Goal: Use online tool/utility: Use online tool/utility

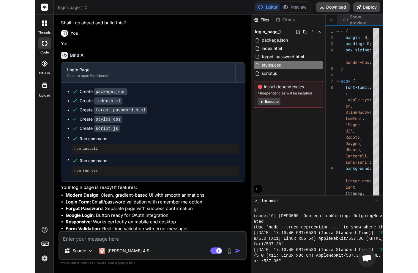
scroll to position [278, 0]
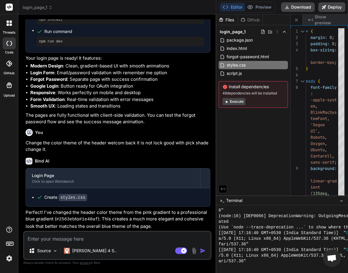
type textarea "x"
type textarea "h1 { font-size: 24px; } }"
type textarea "x"
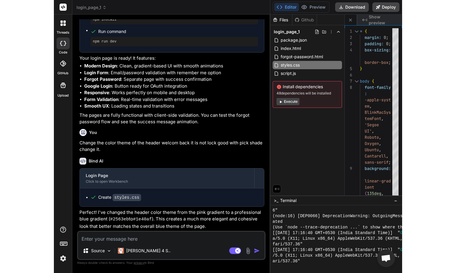
scroll to position [576, 0]
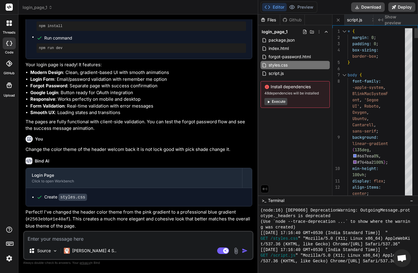
type textarea ".login-form { padding: 32px 24px; } .card-header h1 { font-size: 24px; } }"
type textarea "x"
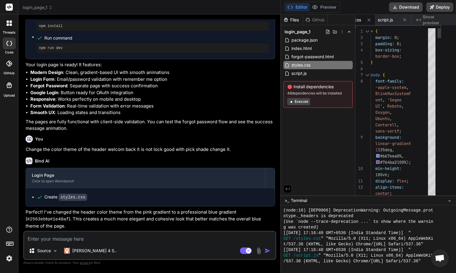
scroll to position [548, 0]
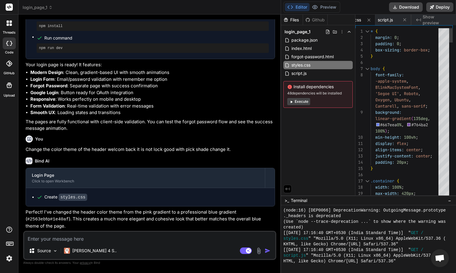
type textarea ".card-header h1 { font-size: 24px; } }"
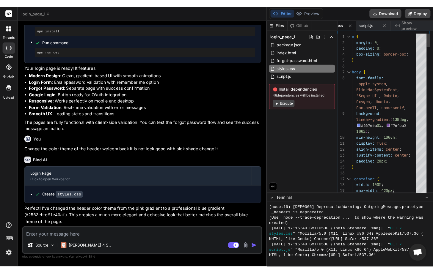
scroll to position [0, 150]
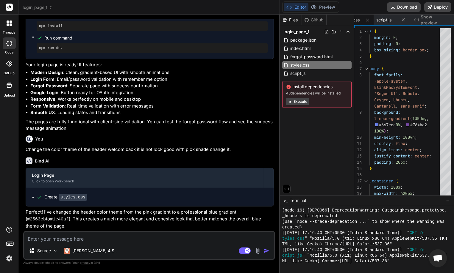
type textarea "x"
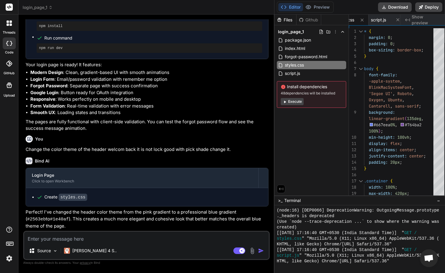
type textarea "font-size: 24px; } }"
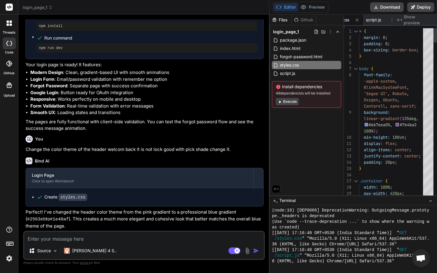
type textarea "x"
type textarea ".login-form { padding: 32px 24px; } .card-header h1 { font-size: 24px; } }"
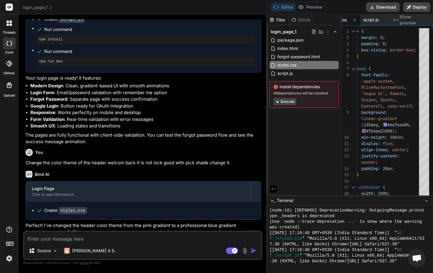
scroll to position [272, 0]
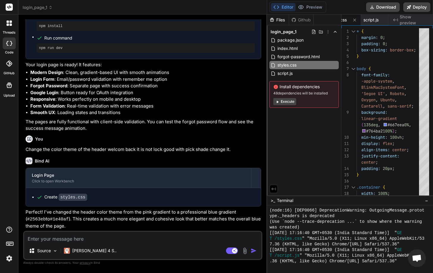
click at [8, 23] on icon at bounding box center [8, 24] width 2 height 2
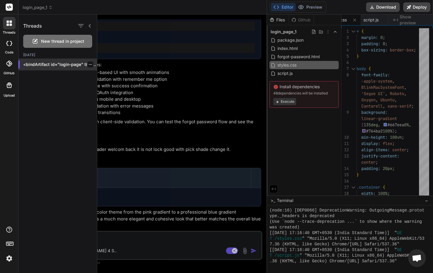
click at [89, 65] on icon "button" at bounding box center [91, 65] width 4 height 4
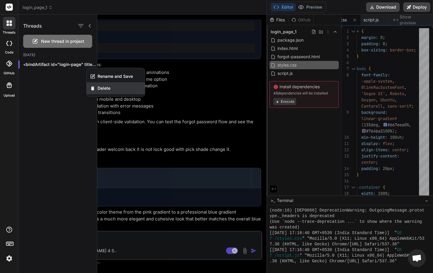
click at [99, 90] on span "Delete" at bounding box center [104, 88] width 13 height 6
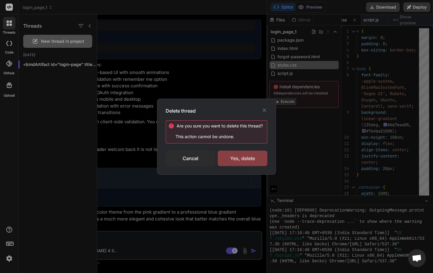
click at [230, 159] on div "Yes, delete" at bounding box center [243, 158] width 50 height 15
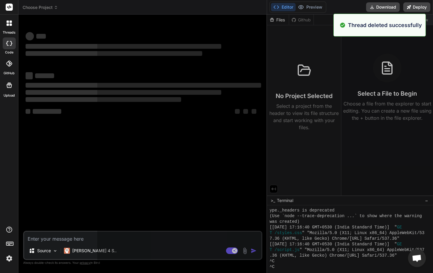
scroll to position [576, 0]
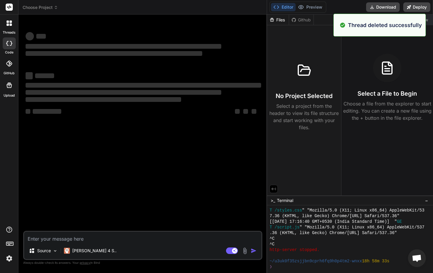
type textarea "x"
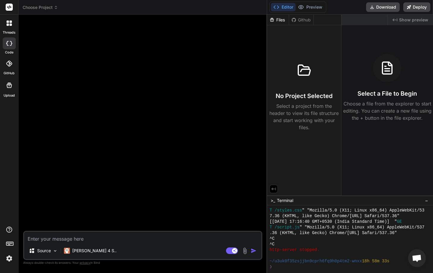
click at [280, 18] on div "Files" at bounding box center [278, 20] width 22 height 6
drag, startPoint x: 93, startPoint y: 64, endPoint x: 88, endPoint y: 63, distance: 5.4
click at [92, 66] on div at bounding box center [143, 125] width 238 height 212
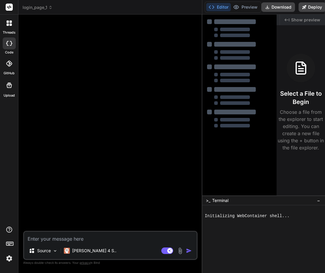
type textarea "x"
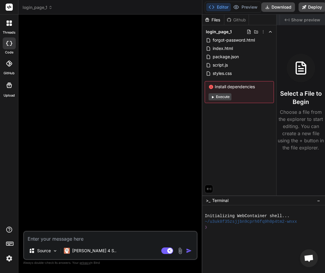
drag, startPoint x: 119, startPoint y: 143, endPoint x: 240, endPoint y: 141, distance: 120.5
click at [240, 141] on div "login_page_1 Created with Pixso. Bind AI Web Search Created with Pixso. Code Ge…" at bounding box center [171, 136] width 307 height 273
click at [264, 33] on icon at bounding box center [263, 31] width 5 height 5
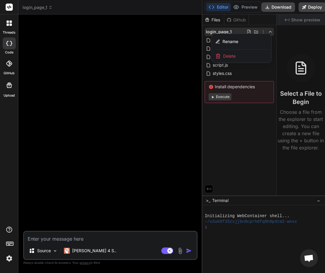
click at [235, 59] on span "Delete" at bounding box center [229, 56] width 12 height 6
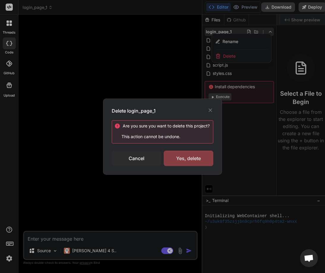
click at [190, 163] on div "Yes, delete" at bounding box center [189, 158] width 50 height 15
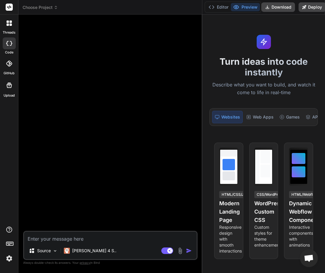
click at [9, 19] on div at bounding box center [9, 23] width 12 height 12
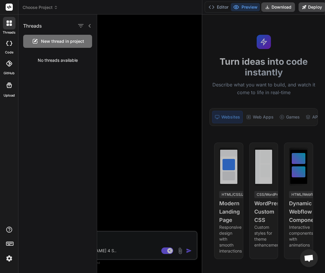
click at [115, 65] on div at bounding box center [211, 144] width 228 height 259
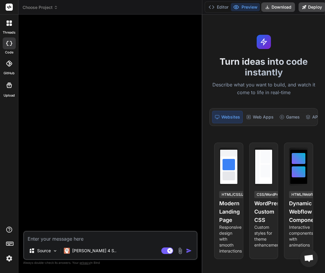
click at [8, 23] on icon at bounding box center [8, 22] width 2 height 2
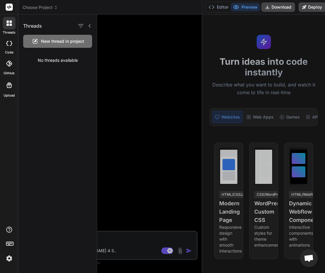
click at [133, 88] on div at bounding box center [211, 144] width 228 height 259
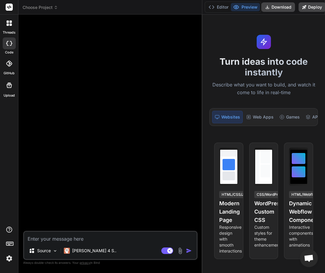
drag, startPoint x: 56, startPoint y: 242, endPoint x: 152, endPoint y: 187, distance: 111.4
click at [56, 242] on textarea at bounding box center [110, 237] width 173 height 11
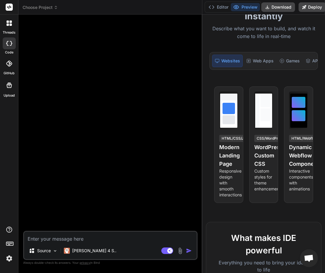
scroll to position [107, 0]
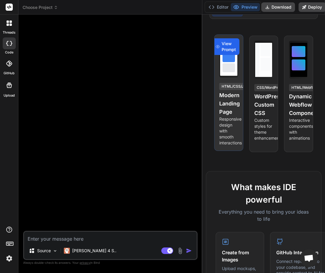
click at [227, 52] on span "View Prompt" at bounding box center [229, 47] width 14 height 12
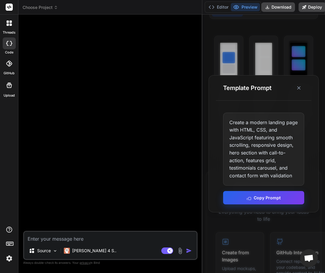
click at [263, 197] on button "Copy Prompt" at bounding box center [263, 197] width 81 height 13
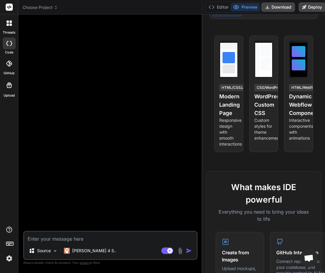
click at [66, 238] on textarea at bounding box center [110, 237] width 173 height 11
paste textarea "Create a modern landing page with HTML, CSS, and JavaScript featuring smooth sc…"
type textarea "Create a modern landing page with HTML, CSS, and JavaScript featuring smooth sc…"
type textarea "x"
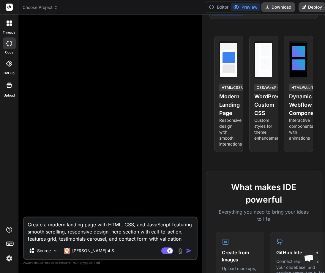
scroll to position [7, 0]
type textarea "Create a modern landing page with HTML, CSS, and JavaScript featuring smooth sc…"
click at [11, 258] on img at bounding box center [9, 259] width 10 height 10
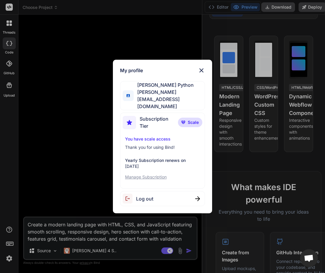
click at [197, 74] on div "My profile" at bounding box center [162, 70] width 85 height 7
click at [199, 74] on img at bounding box center [201, 70] width 7 height 7
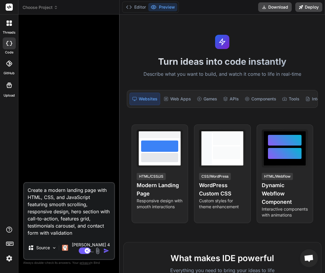
click at [7, 23] on icon at bounding box center [9, 23] width 5 height 5
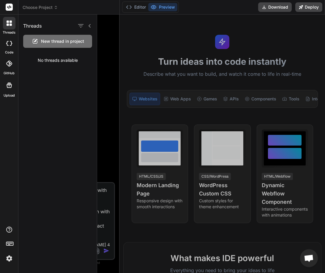
drag, startPoint x: 119, startPoint y: 43, endPoint x: 136, endPoint y: 22, distance: 27.2
click at [119, 42] on div at bounding box center [211, 144] width 228 height 259
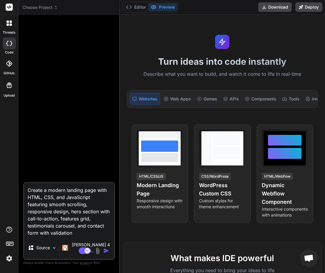
click at [135, 11] on button "Editor" at bounding box center [136, 7] width 25 height 8
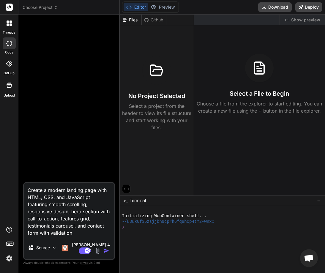
click at [78, 237] on textarea "Create a modern landing page with HTML, CSS, and JavaScript featuring smooth sc…" at bounding box center [69, 210] width 90 height 54
click at [196, 173] on div "Created with Pixso. Show preview Select a File to Begin Choose a file from the …" at bounding box center [259, 105] width 131 height 181
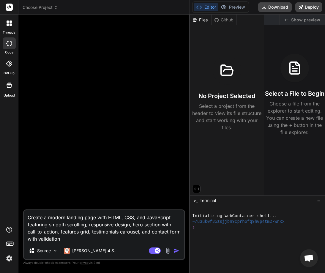
drag, startPoint x: 119, startPoint y: 173, endPoint x: 185, endPoint y: 163, distance: 66.1
click at [185, 163] on div "Bind AI Web Search Created with Pixso. Code Generator Create a modern landing p…" at bounding box center [104, 144] width 172 height 259
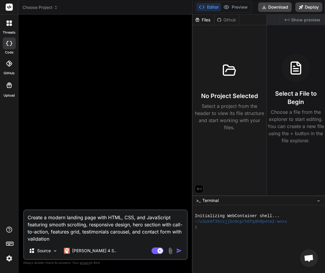
click at [179, 249] on img "button" at bounding box center [179, 251] width 6 height 6
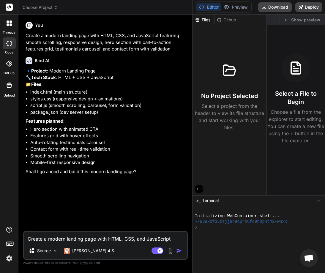
type textarea "x"
click at [57, 240] on textarea "Create a modern landing page with HTML, CSS, and JavaScript featuring smooth sc…" at bounding box center [105, 237] width 163 height 11
type textarea "Y"
type textarea "x"
type textarea "Ye"
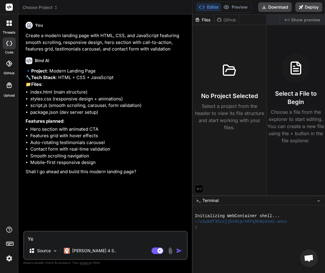
type textarea "x"
type textarea "Yes"
type textarea "x"
type textarea "Yes"
type textarea "x"
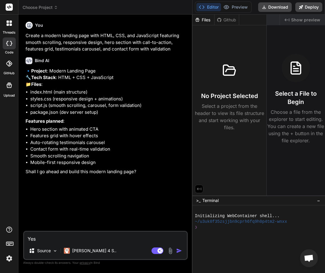
type textarea "Yes G"
type textarea "x"
type textarea "Yes Go"
type textarea "x"
type textarea "Yes Go"
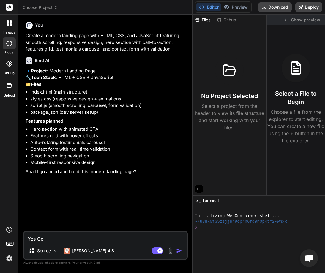
type textarea "x"
type textarea "Yes Go a"
type textarea "x"
type textarea "Yes Go ag"
type textarea "x"
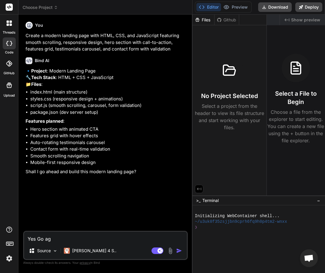
type textarea "Yes Go age"
type textarea "x"
type textarea "Yes Go ag"
type textarea "x"
type textarea "Yes Go a"
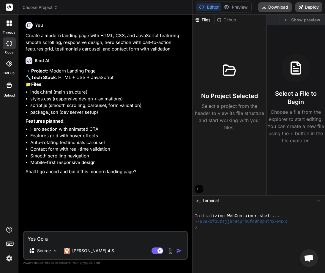
type textarea "x"
type textarea "Yes Go ah"
type textarea "x"
type textarea "Yes Go ahe"
type textarea "x"
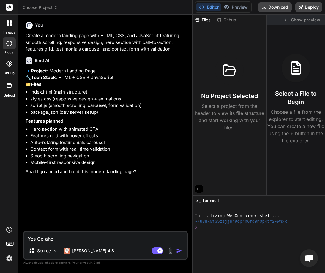
type textarea "Yes Go ahea"
type textarea "x"
type textarea "Yes Go ahead"
click at [177, 252] on img "button" at bounding box center [179, 251] width 6 height 6
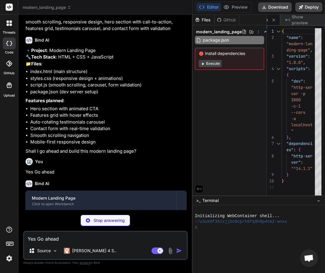
scroll to position [62, 0]
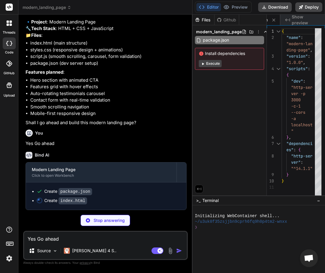
type textarea "x"
type textarea "</body> </html>"
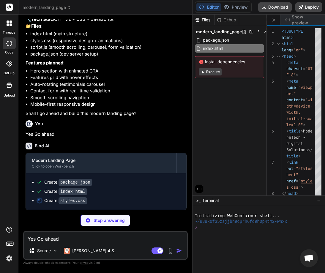
scroll to position [72, 0]
type textarea "x"
type textarea "1.5rem; } }"
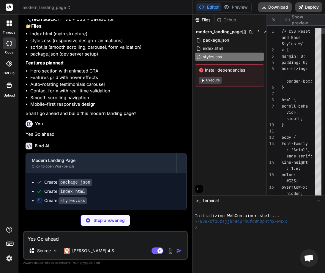
scroll to position [0, 99]
type textarea "x"
type textarea ".contact-form { padding: 1.5rem; } }"
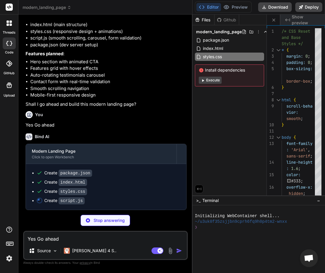
scroll to position [81, 0]
type textarea "x"
type textarea "=> { updateActiveNavLink(); }, 10));"
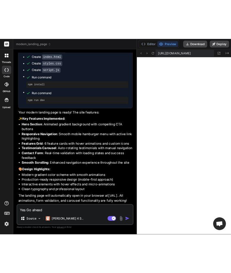
scroll to position [305, 0]
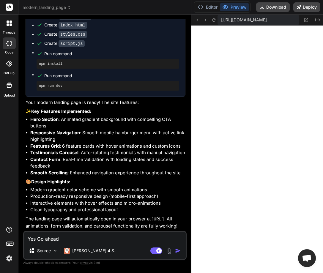
type textarea "x"
type textarea "updateActiveNavLink(); }, 10));"
type textarea "x"
type textarea "Link(); }, 10));"
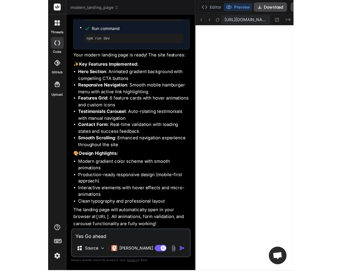
scroll to position [367, 0]
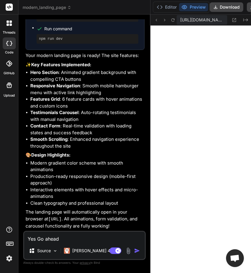
type textarea "x"
type textarea "10));"
type textarea "x"
type textarea "=> { updateActiveNavLink(); }, 10));"
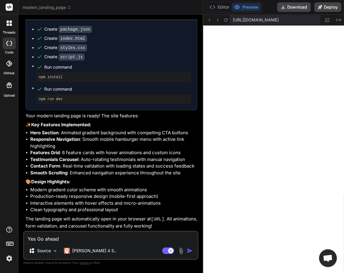
scroll to position [305, 0]
type textarea "x"
type textarea "debounce(() => { updateActiveNavLink(); }, 10));"
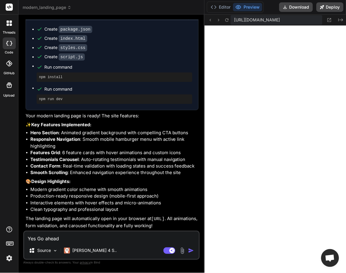
scroll to position [0, 126]
type textarea "x"
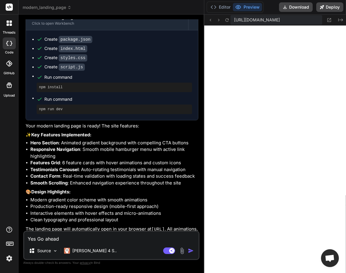
scroll to position [124, 0]
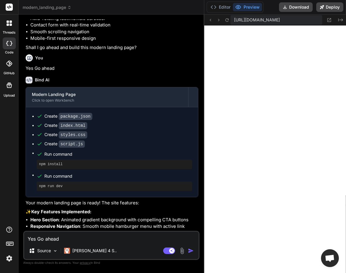
click at [71, 239] on textarea "Yes Go ahead" at bounding box center [111, 237] width 174 height 11
type textarea "H"
type textarea "x"
type textarea "He"
type textarea "x"
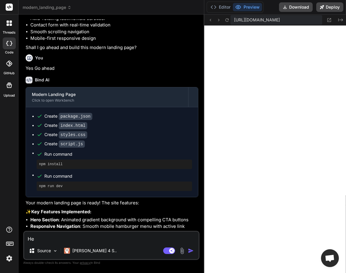
type textarea "Her"
type textarea "x"
type textarea "Here"
type textarea "x"
type textarea "Here"
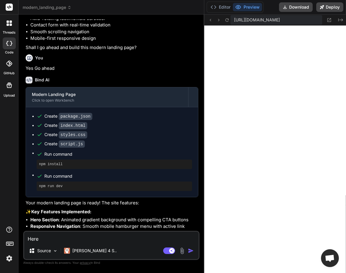
type textarea "x"
type textarea "Here up"
type textarea "x"
type textarea "Here upd"
type textarea "x"
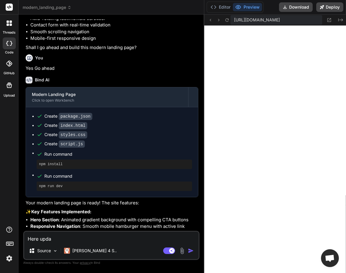
type textarea "Here updat"
type textarea "x"
type textarea "Here update"
type textarea "x"
type textarea "Here update"
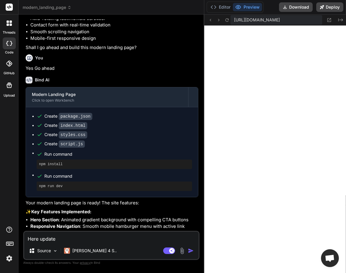
type textarea "x"
type textarea "Here update t"
type textarea "x"
type textarea "Here update th"
type textarea "x"
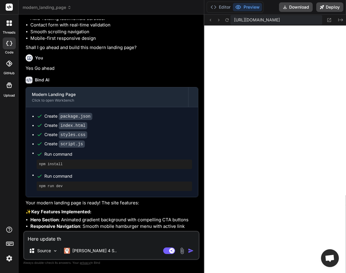
type textarea "Here update the"
type textarea "x"
type textarea "Here update the"
type textarea "x"
type textarea "Here update the n"
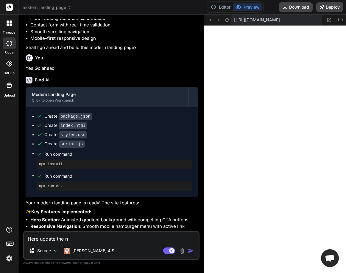
type textarea "x"
type textarea "Here update the na"
type textarea "x"
type textarea "Here update the nam"
type textarea "x"
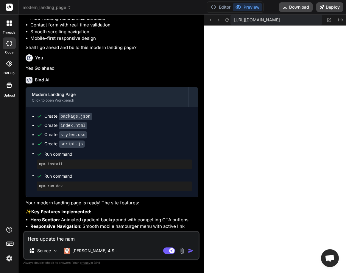
type textarea "Here update the name"
type textarea "x"
type textarea "Here update the name"
click at [92, 244] on div "Here update the name Source Claude 4 S.. Agent Mode. When this toggle is activa…" at bounding box center [111, 245] width 176 height 29
click at [95, 236] on textarea "Here update the name" at bounding box center [111, 237] width 174 height 11
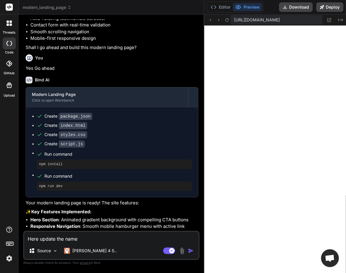
type textarea "x"
type textarea "Here update the name o"
type textarea "x"
type textarea "Here update the name of"
type textarea "x"
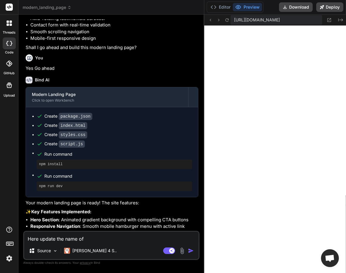
type textarea "Here update the name of"
type textarea "x"
type textarea "Here update the name of t"
type textarea "x"
type textarea "Here update the name of the"
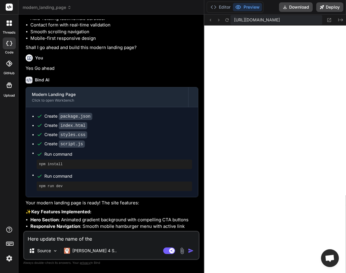
type textarea "x"
type textarea "Here update the name of the"
type textarea "x"
type textarea "Here update the name of the m"
type textarea "x"
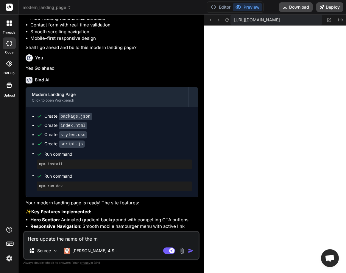
type textarea "Here update the name of the mo"
type textarea "x"
type textarea "Here update the name of the mod"
type textarea "x"
type textarea "Here update the name of the mode"
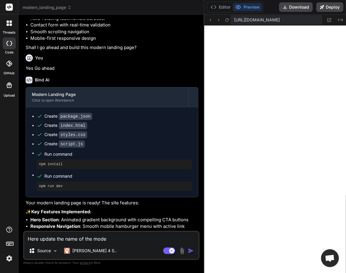
type textarea "x"
type textarea "Here update the name of the moder"
type textarea "x"
type textarea "Here update the name of the modern"
type textarea "x"
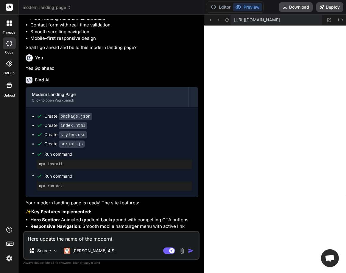
type textarea "Here update the name of the modernte"
type textarea "x"
type textarea "Here update the name of the moderntec"
type textarea "x"
type textarea "Here update the name of the moderntech"
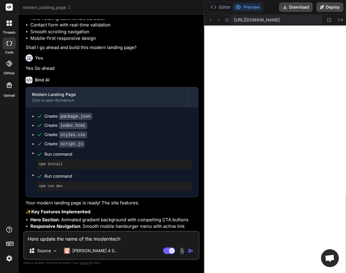
type textarea "x"
type textarea "Here update the name of the moderntech"
type textarea "x"
type textarea "Here update the name of the moderntech t"
type textarea "x"
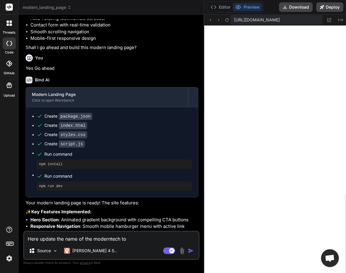
type textarea "Here update the name of the moderntech to"
type textarea "x"
type textarea "Here update the name of the moderntech to t"
type textarea "x"
type textarea "Here update the name of the moderntech to the"
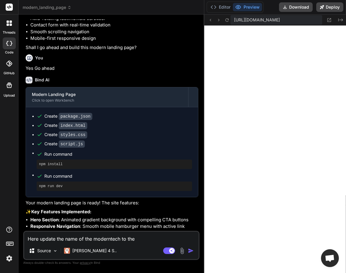
type textarea "x"
type textarea "Here update the name of the moderntech to the"
type textarea "x"
type textarea "Here update the name of the moderntech to the g"
type textarea "x"
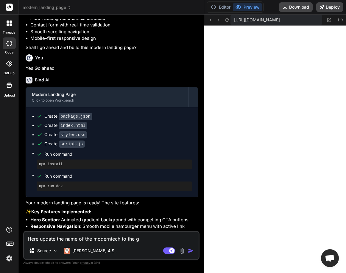
type textarea "Here update the name of the moderntech to the gi"
type textarea "x"
type textarea "Here update the name of the moderntech to the gia"
type textarea "x"
type textarea "Here update the name of the moderntech to the gian"
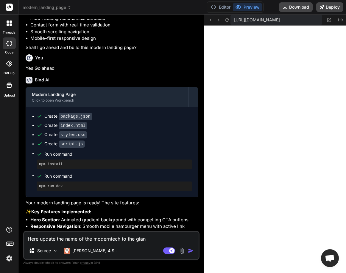
type textarea "x"
type textarea "Here update the name of the moderntech to the giant"
type textarea "x"
type textarea "Here update the name of the moderntech to the giantt"
type textarea "x"
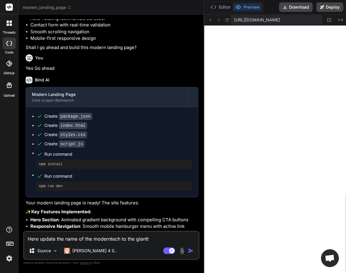
type textarea "Here update the name of the moderntech to the giantte"
type textarea "x"
type textarea "Here update the name of the moderntech to the gianttec"
type textarea "x"
type textarea "Here update the name of the moderntech to the gianttech"
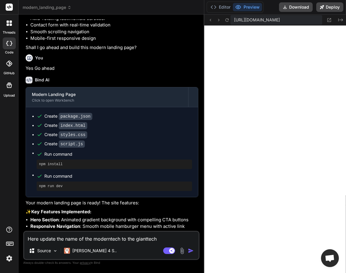
type textarea "x"
type textarea "Here update the name of the moderntech to the gianttech"
type textarea "x"
type textarea "Here update the name of the moderntech to the gianttech a"
type textarea "x"
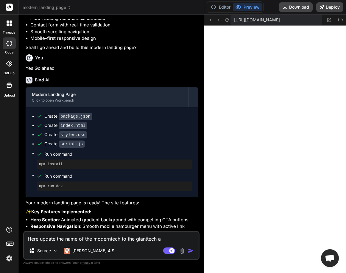
type textarea "Here update the name of the moderntech to the gianttech an"
type textarea "x"
type textarea "Here update the name of the moderntech to the gianttech and"
type textarea "x"
type textarea "Here update the name of the moderntech to the gianttech and"
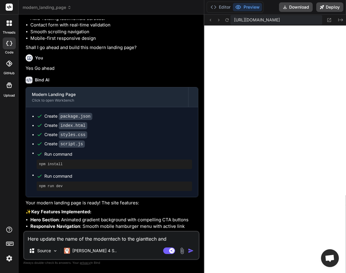
type textarea "x"
type textarea "Here update the name of the moderntech to the gianttech and a"
type textarea "x"
type textarea "Here update the name of the moderntech to the gianttech and al"
type textarea "x"
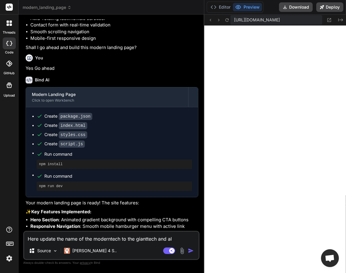
type textarea "Here update the name of the moderntech to the gianttech and als"
type textarea "x"
type textarea "Here update the name of the moderntech to the gianttech and also"
type textarea "x"
type textarea "Here update the name of the moderntech to the gianttech and also upd"
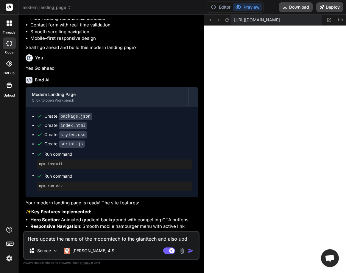
type textarea "x"
type textarea "Here update the name of the moderntech to the gianttech and also upda"
type textarea "x"
type textarea "Here update the name of the moderntech to the gianttech and also updat"
type textarea "x"
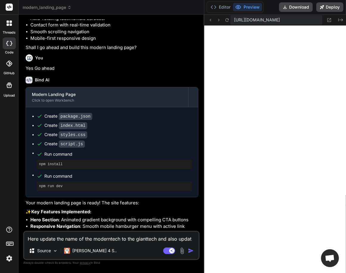
type textarea "Here update the name of the moderntech to the gianttech and also updat"
type textarea "x"
type textarea "Here update the name of the moderntech to the gianttech and also updat"
type textarea "x"
type textarea "Here update the name of the moderntech to the gianttech and also update"
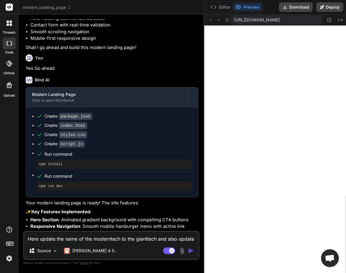
type textarea "x"
type textarea "Here update the name of the moderntech to the gianttech and also update"
type textarea "x"
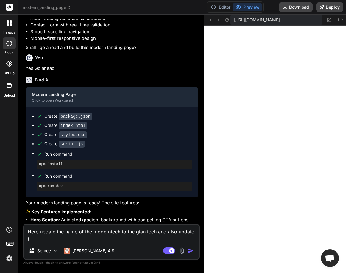
type textarea "Here update the name of the moderntech to the gianttech and also update th"
type textarea "x"
type textarea "Here update the name of the moderntech to the gianttech and also update the"
type textarea "x"
type textarea "Here update the name of the moderntech to the gianttech and also update the"
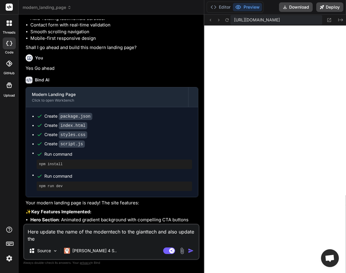
type textarea "x"
type textarea "Here update the name of the moderntech to the gianttech and also update the t"
type textarea "x"
type textarea "Here update the name of the moderntech to the gianttech and also update the th"
type textarea "x"
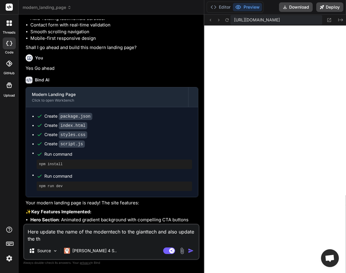
type textarea "Here update the name of the moderntech to the gianttech and also update the the"
type textarea "x"
type textarea "Here update the name of the moderntech to the gianttech and also update the them"
type textarea "x"
type textarea "Here update the name of the moderntech to the gianttech and also update the the…"
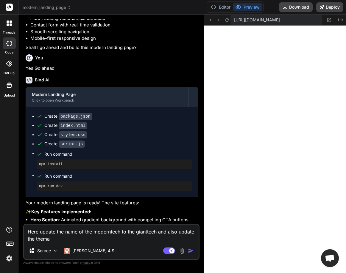
type textarea "x"
type textarea "Here update the name of the moderntech to the gianttech and also update the them"
type textarea "x"
type textarea "Here update the name of the moderntech to the gianttech and also update the the…"
click at [190, 250] on img "button" at bounding box center [191, 251] width 6 height 6
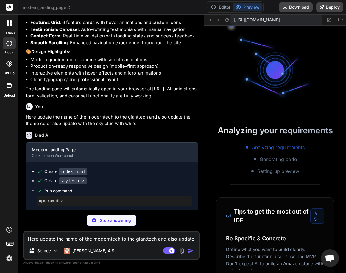
scroll to position [644, 0]
